Goal: Task Accomplishment & Management: Use online tool/utility

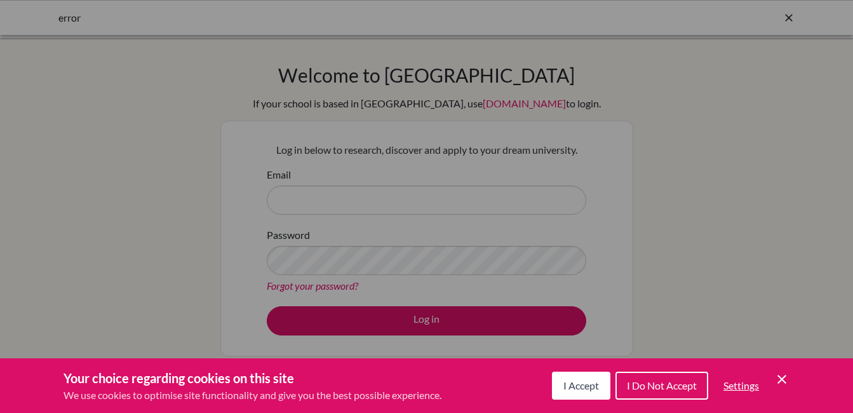
click at [303, 203] on div "Cookie Preferences" at bounding box center [426, 206] width 853 height 413
click at [783, 374] on icon "Cookie Control Close Icon" at bounding box center [781, 379] width 15 height 15
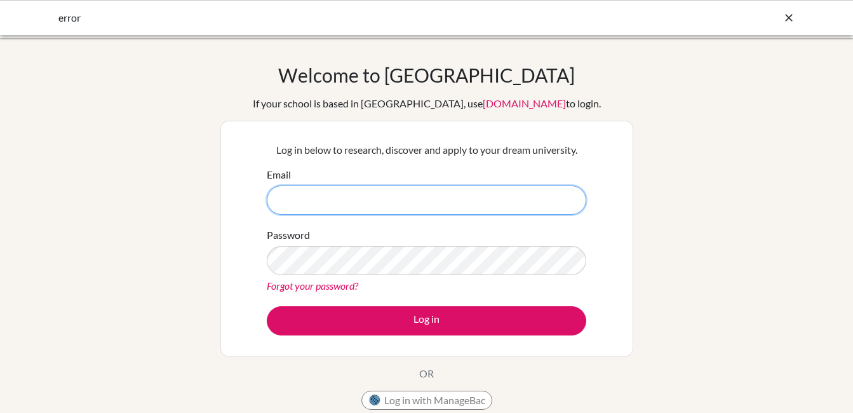
click at [321, 192] on input "Email" at bounding box center [427, 199] width 320 height 29
type input "gopaljha@sxc.edu.np"
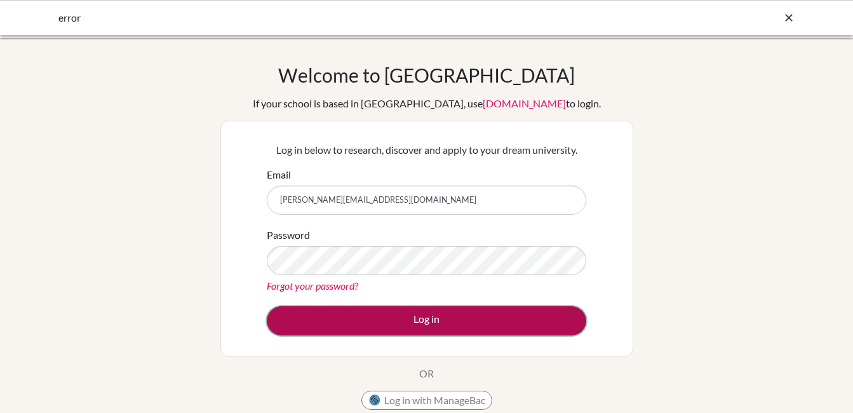
click at [431, 325] on button "Log in" at bounding box center [427, 320] width 320 height 29
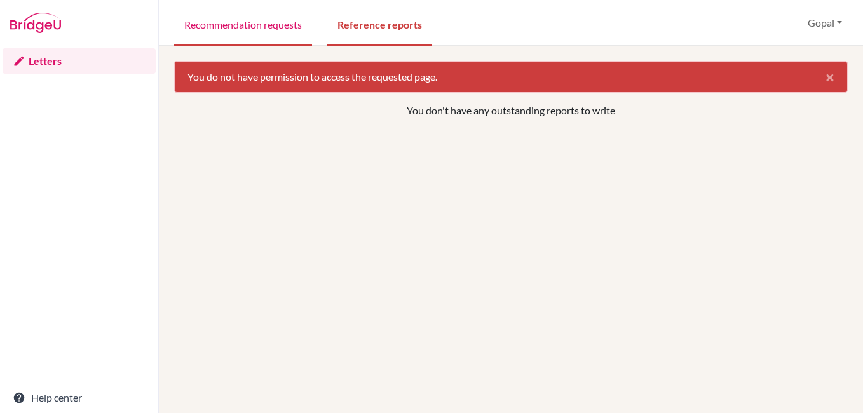
click at [282, 26] on link "Recommendation requests" at bounding box center [243, 24] width 138 height 44
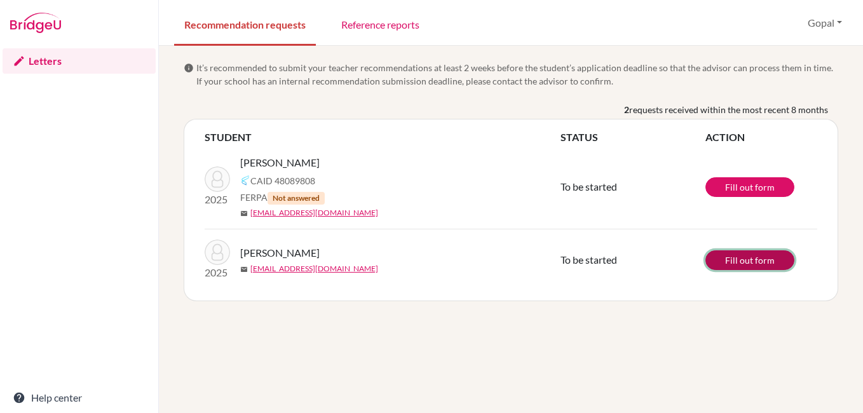
click at [734, 260] on link "Fill out form" at bounding box center [749, 260] width 89 height 20
